Goal: Transaction & Acquisition: Book appointment/travel/reservation

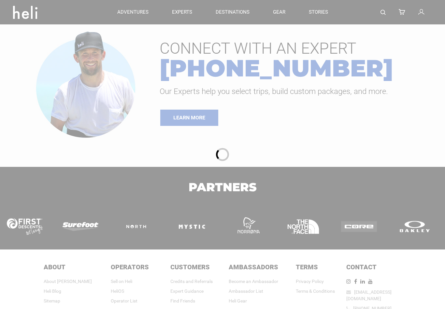
type input "Heli Skiing"
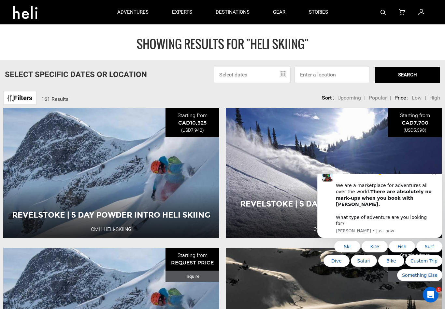
click at [434, 175] on icon "Dismiss notification" at bounding box center [434, 173] width 4 height 4
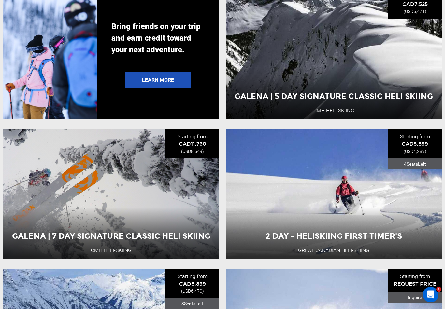
scroll to position [1100, 0]
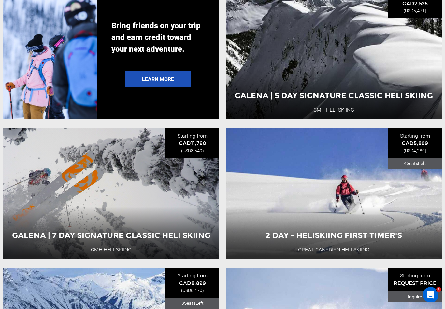
click at [360, 207] on div "3 Day Adventure" at bounding box center [354, 215] width 43 height 17
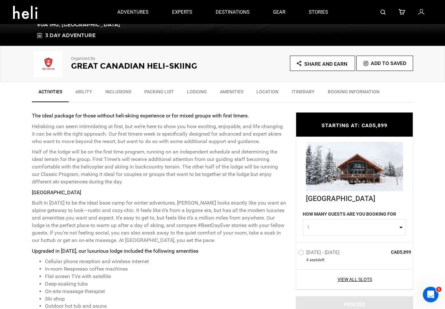
scroll to position [173, 0]
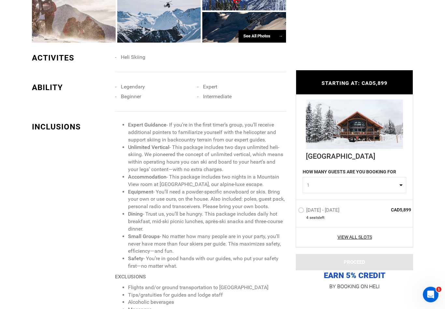
scroll to position [662, 0]
click at [359, 241] on link "View All Slots" at bounding box center [354, 237] width 113 height 7
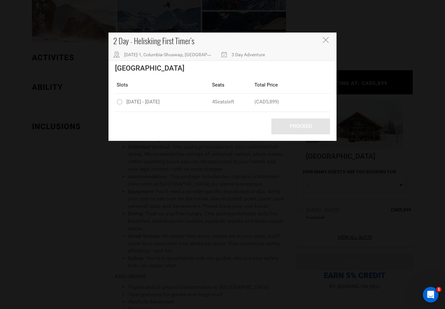
click at [325, 39] on icon "Close" at bounding box center [326, 40] width 6 height 6
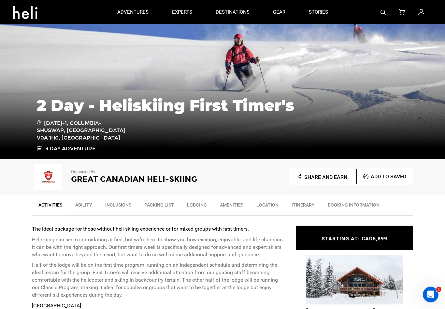
scroll to position [0, 0]
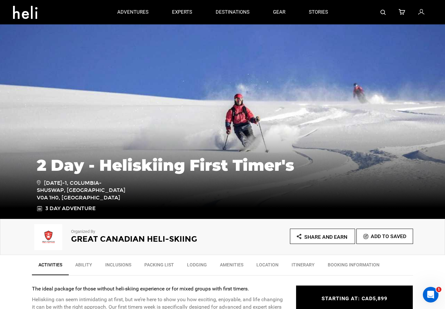
type input "Heli Skiing"
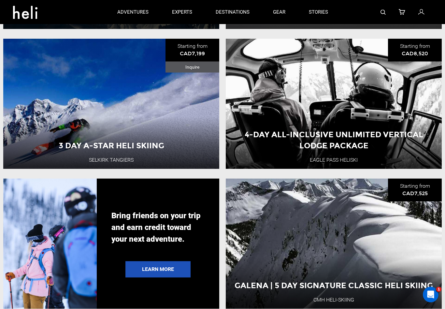
scroll to position [875, 0]
